Goal: Task Accomplishment & Management: Complete application form

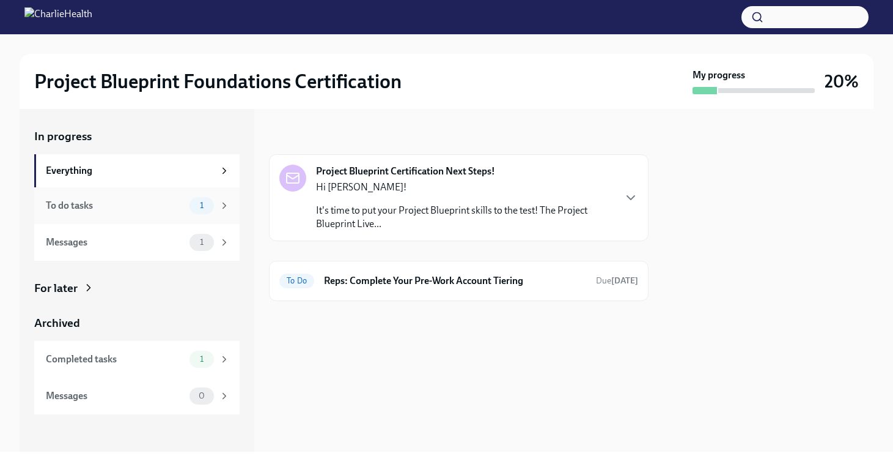
click at [159, 207] on div "To do tasks" at bounding box center [115, 205] width 139 height 13
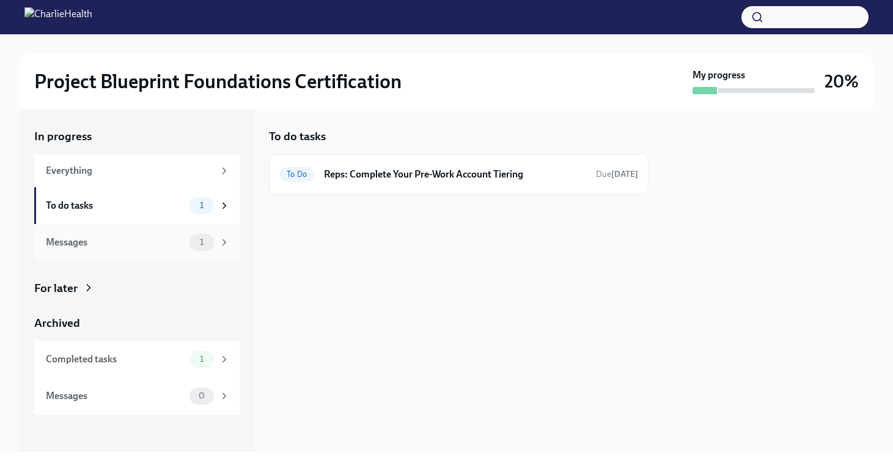
click at [150, 238] on div "Messages" at bounding box center [115, 241] width 139 height 13
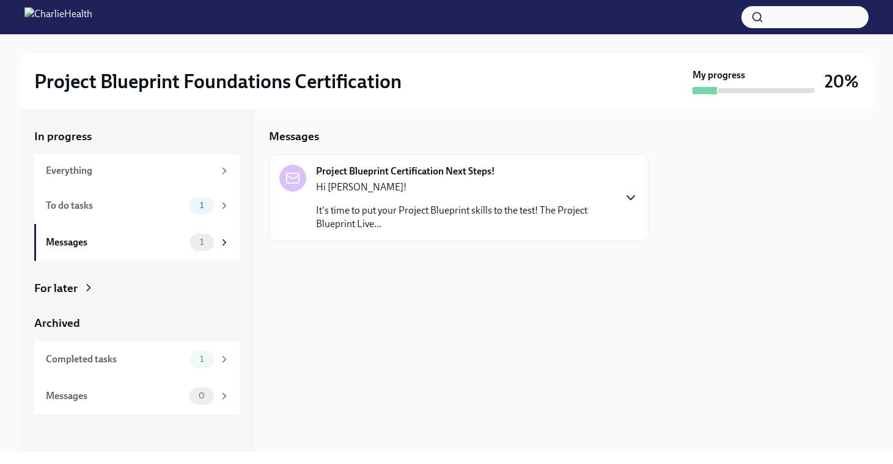
click at [624, 198] on icon "button" at bounding box center [631, 197] width 15 height 15
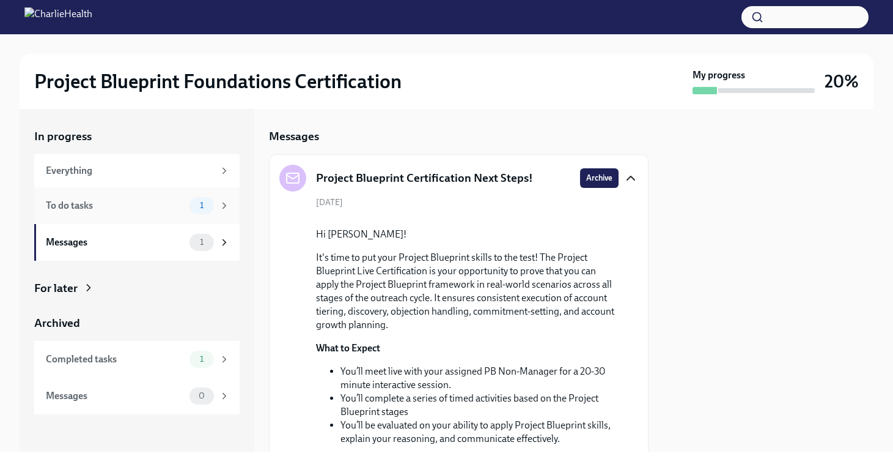
click at [168, 201] on div "To do tasks" at bounding box center [115, 205] width 139 height 13
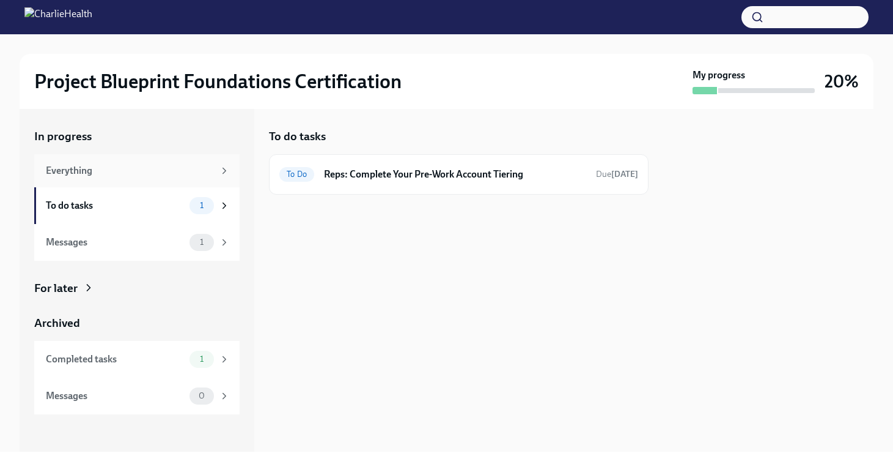
click at [176, 179] on div "Everything" at bounding box center [136, 170] width 205 height 33
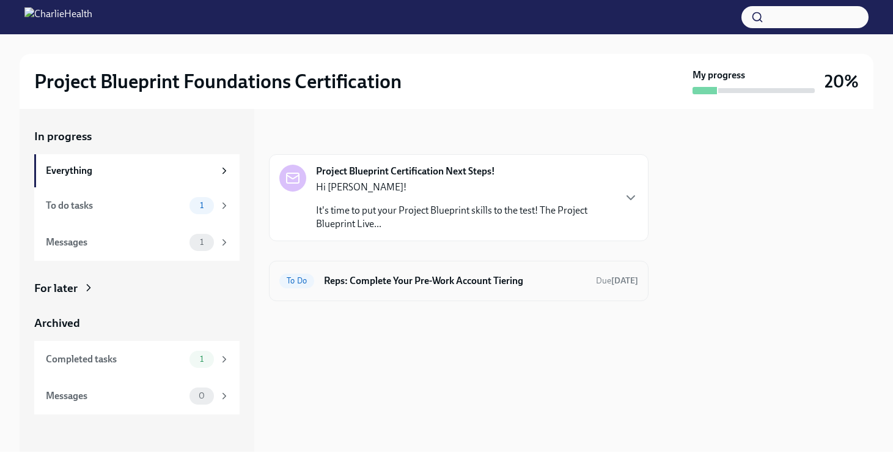
click at [346, 286] on h6 "Reps: Complete Your Pre-Work Account Tiering" at bounding box center [455, 280] width 262 height 13
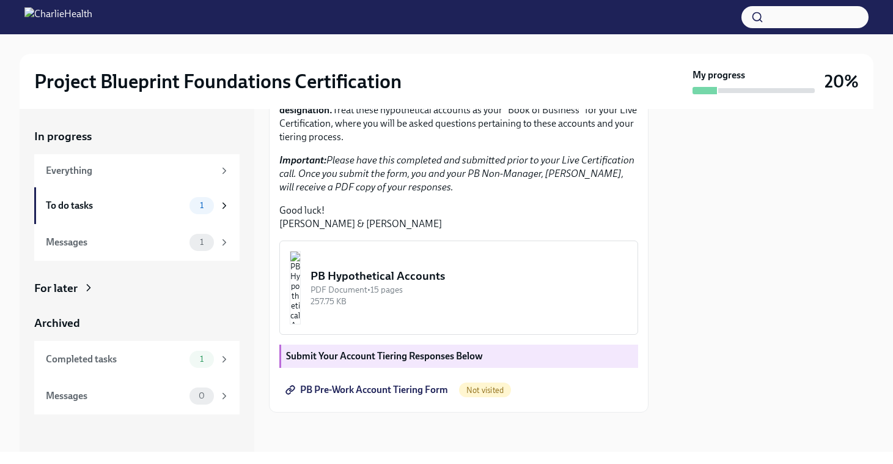
scroll to position [295, 0]
click at [301, 310] on img "button" at bounding box center [295, 287] width 11 height 73
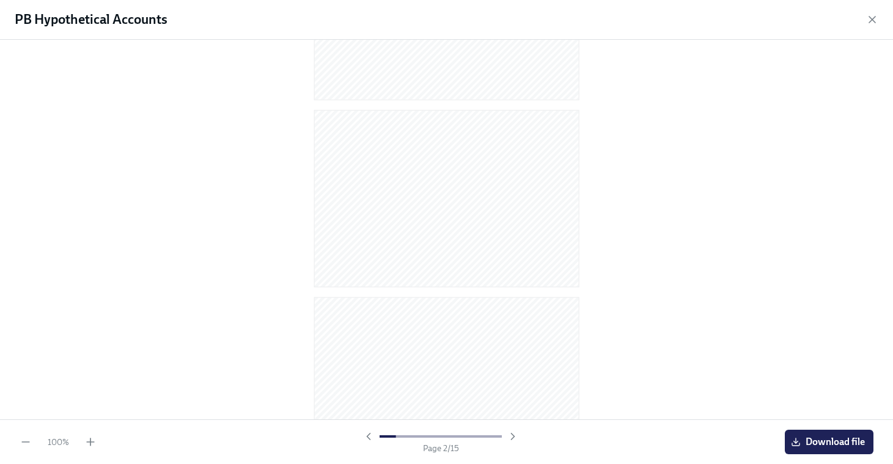
scroll to position [0, 0]
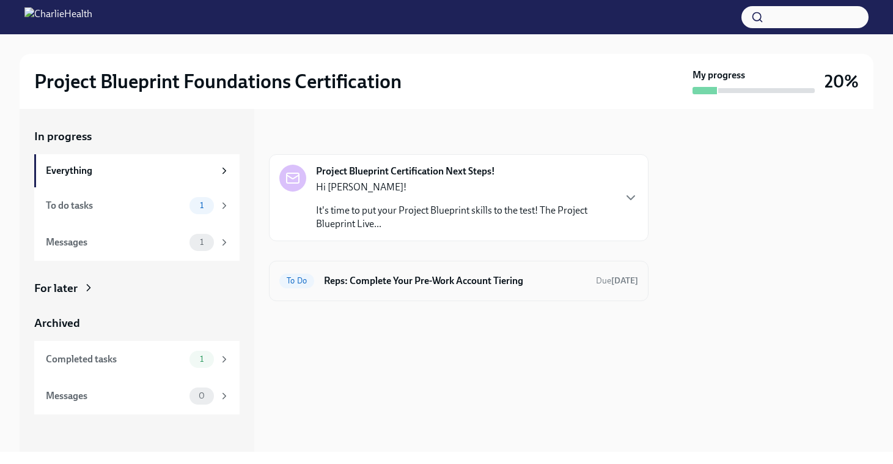
click at [400, 287] on div "To Do Reps: Complete Your Pre-Work Account Tiering Due [DATE]" at bounding box center [458, 281] width 359 height 20
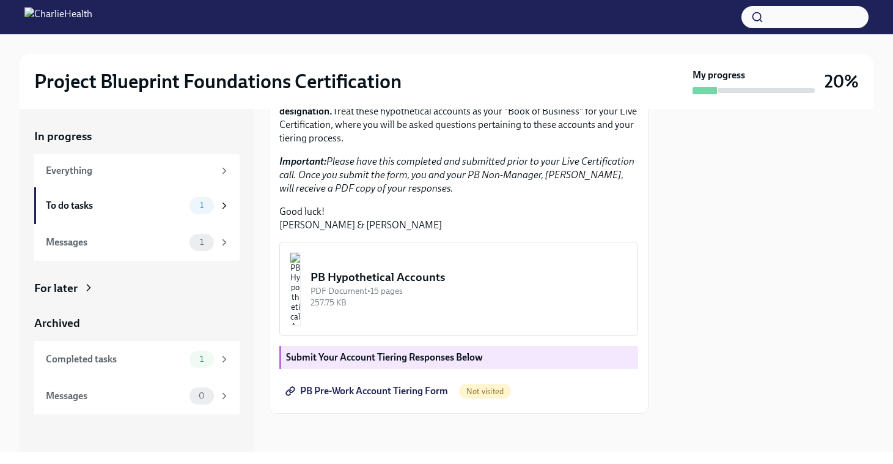
scroll to position [295, 0]
click at [358, 388] on span "PB Pre-Work Account Tiering Form" at bounding box center [368, 389] width 160 height 12
